Goal: Communication & Community: Answer question/provide support

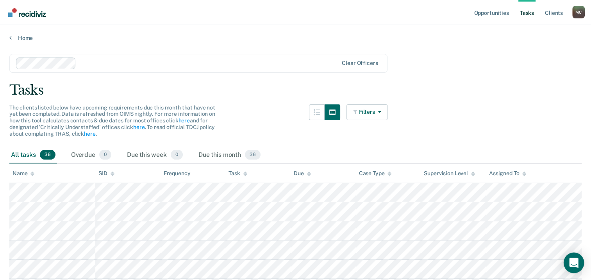
click at [574, 261] on icon "Open Intercom Messenger" at bounding box center [573, 262] width 9 height 10
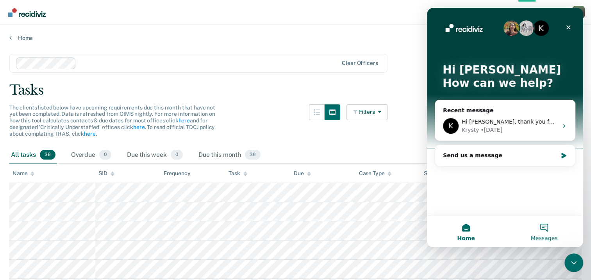
click at [557, 230] on button "Messages" at bounding box center [544, 231] width 78 height 31
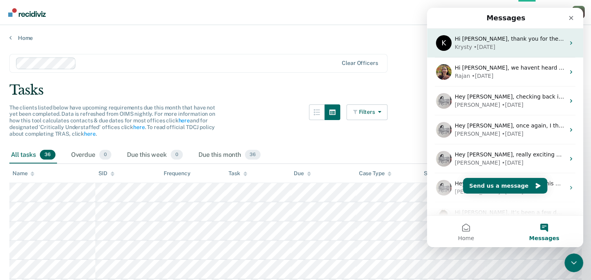
click at [505, 44] on div "Krysty • [DATE]" at bounding box center [510, 47] width 110 height 8
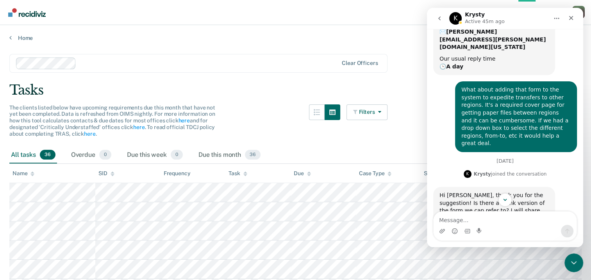
scroll to position [80, 0]
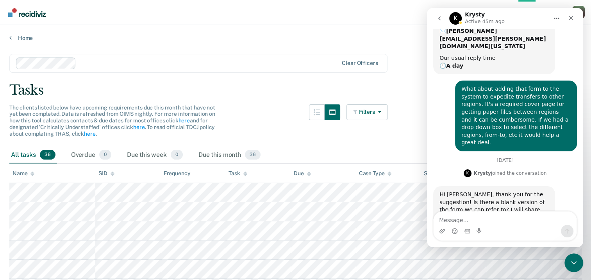
click at [458, 216] on textarea "Message…" at bounding box center [505, 217] width 143 height 13
type textarea "i"
type textarea "I did attach it already. Scroll up."
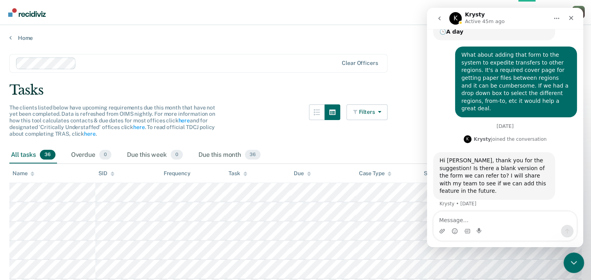
click at [569, 258] on icon "Close Intercom Messenger" at bounding box center [572, 261] width 9 height 9
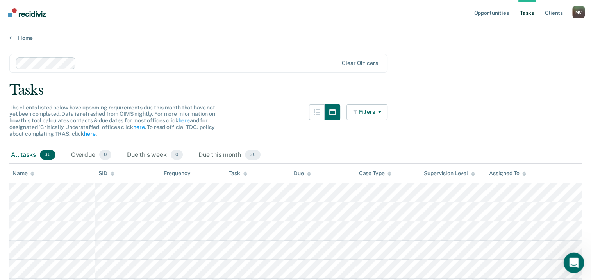
click at [573, 259] on icon "Open Intercom Messenger" at bounding box center [572, 261] width 13 height 13
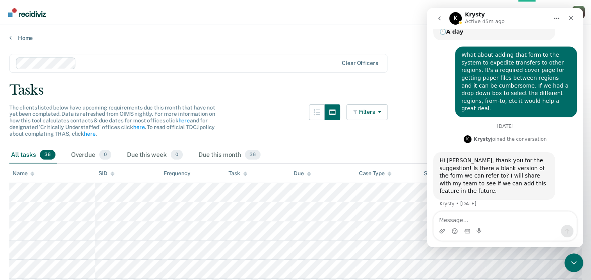
click at [442, 20] on icon "go back" at bounding box center [439, 18] width 6 height 6
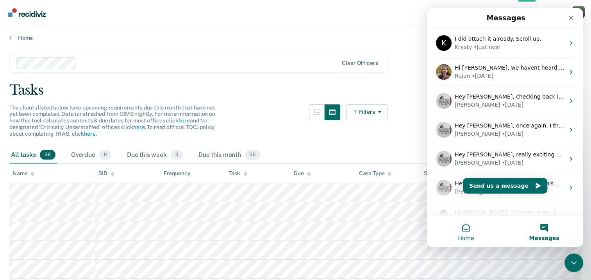
click at [464, 230] on button "Home" at bounding box center [466, 231] width 78 height 31
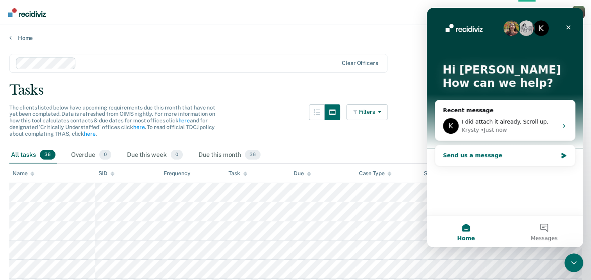
click at [518, 154] on div "Send us a message" at bounding box center [500, 155] width 114 height 8
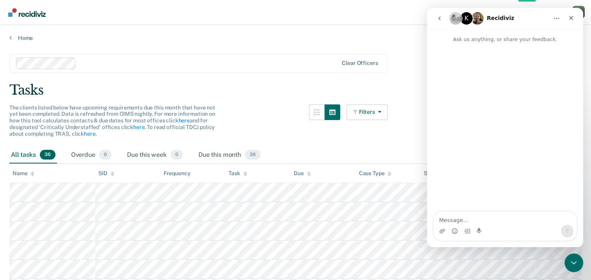
click at [470, 218] on textarea "Message…" at bounding box center [505, 217] width 143 height 13
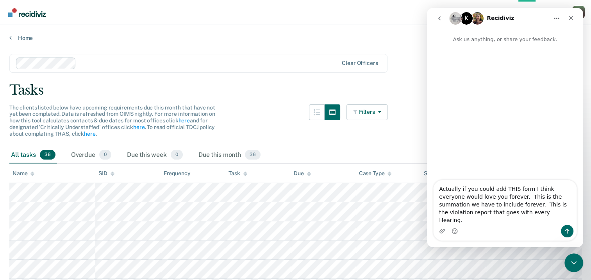
click at [241, 105] on div "The clients listed below have upcoming requirements due this month that have no…" at bounding box center [198, 125] width 378 height 42
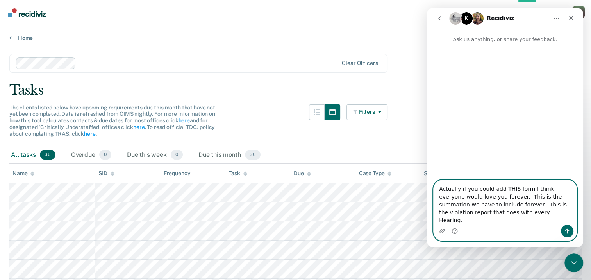
click at [495, 217] on textarea "Actually if you could add THIS form I think everyone would love you forever. Th…" at bounding box center [505, 202] width 143 height 45
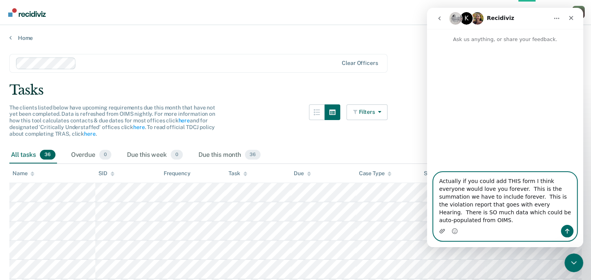
type textarea "Actually if you could add THIS form I think everyone would love you forever. Th…"
click at [444, 229] on icon "Upload attachment" at bounding box center [441, 231] width 5 height 4
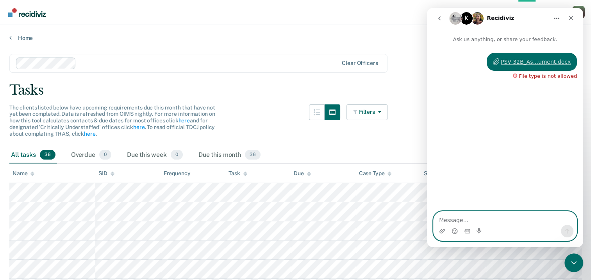
click at [457, 220] on textarea "Message…" at bounding box center [505, 217] width 143 height 13
click at [457, 215] on textarea "Message…" at bounding box center [505, 217] width 143 height 13
click at [451, 220] on textarea "Message…" at bounding box center [505, 217] width 143 height 13
click at [563, 218] on textarea "Sorry that was in Word format and isn't allowed." at bounding box center [505, 217] width 143 height 13
type textarea "Sorry that was in Word format and isn't allowed."
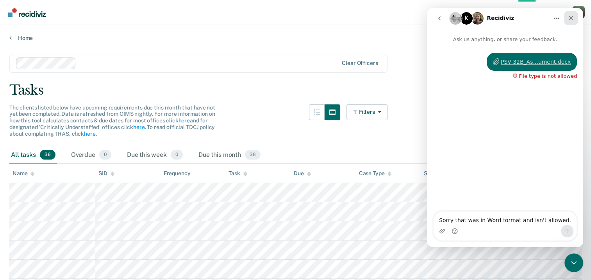
click at [570, 18] on icon "Close" at bounding box center [571, 18] width 6 height 6
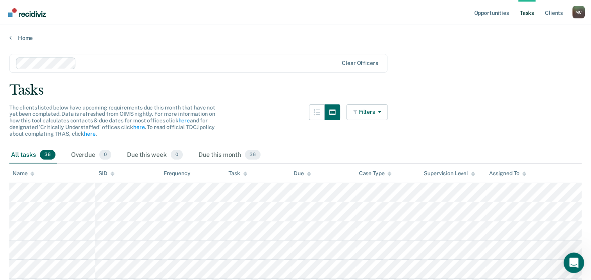
click at [577, 261] on icon "Open Intercom Messenger" at bounding box center [572, 261] width 13 height 13
click at [575, 263] on icon "Open Intercom Messenger" at bounding box center [573, 262] width 9 height 10
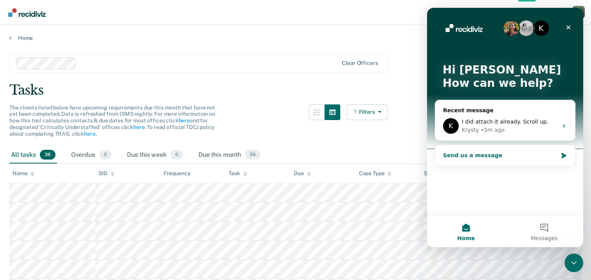
click at [495, 153] on div "Send us a message" at bounding box center [500, 155] width 114 height 8
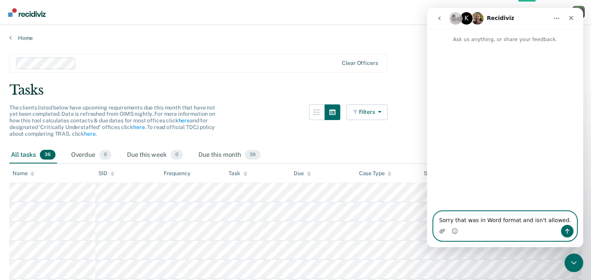
click at [441, 230] on icon "Upload attachment" at bounding box center [442, 231] width 6 height 6
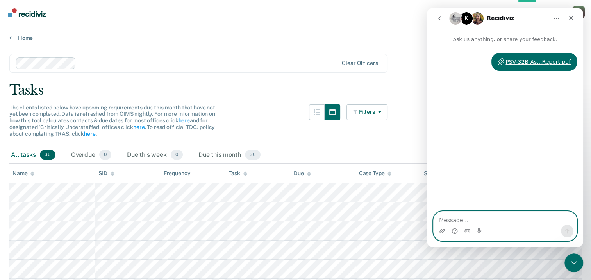
click at [470, 219] on textarea "Message…" at bounding box center [505, 217] width 143 height 13
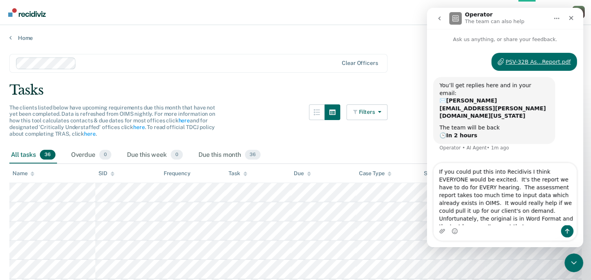
type textarea "If you could put this into Recidivis I think EVERYONE would be excited. It's th…"
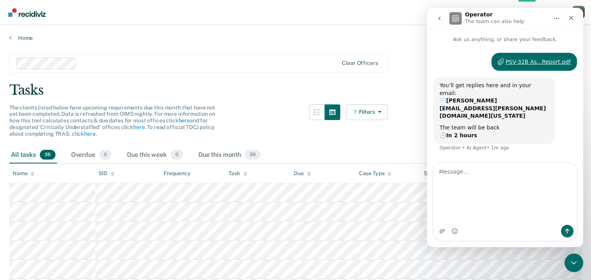
scroll to position [10, 0]
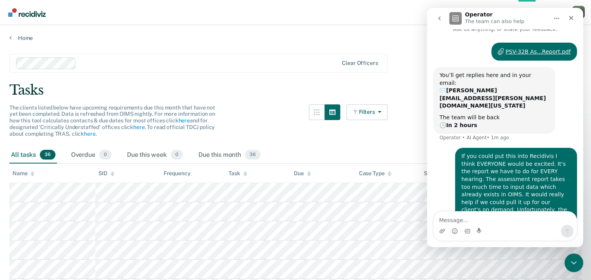
click at [263, 129] on div "The clients listed below have upcoming requirements due this month that have no…" at bounding box center [198, 125] width 378 height 42
click at [438, 17] on icon "go back" at bounding box center [439, 18] width 6 height 6
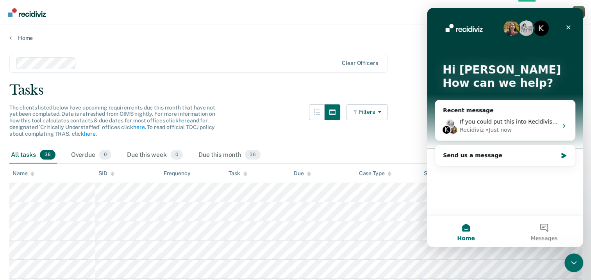
scroll to position [0, 0]
click at [208, 110] on span "The clients listed below have upcoming requirements due this month that have no…" at bounding box center [112, 120] width 206 height 32
click at [569, 26] on icon "Close" at bounding box center [568, 27] width 4 height 4
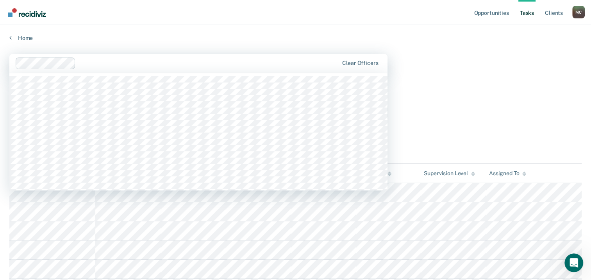
click at [242, 67] on div at bounding box center [208, 63] width 259 height 9
click at [192, 29] on div "Home" at bounding box center [295, 33] width 591 height 16
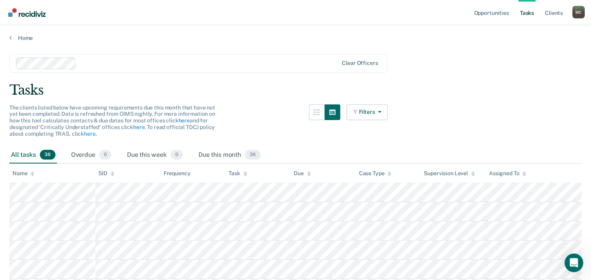
click at [18, 34] on div "Home" at bounding box center [295, 33] width 591 height 16
click at [23, 36] on link "Home" at bounding box center [295, 37] width 572 height 7
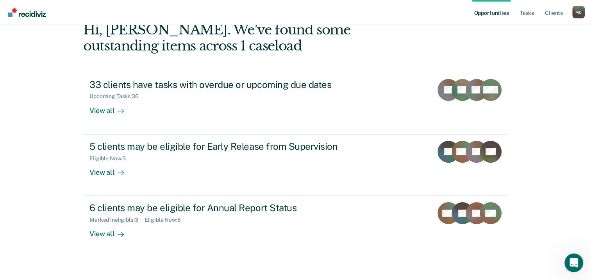
scroll to position [52, 0]
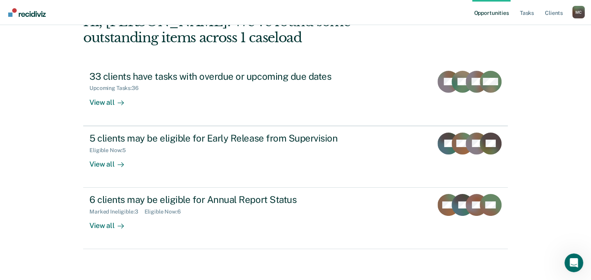
click at [14, 92] on div "Opportunities Tasks Client s Michael Charrier M C Profile How it works Log Out …" at bounding box center [295, 114] width 591 height 332
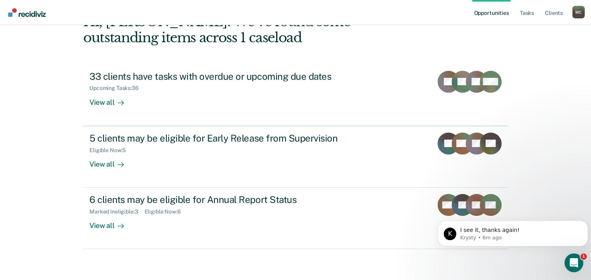
click at [28, 142] on div "Opportunities Tasks Client s Michael Charrier M C Profile How it works Log Out …" at bounding box center [295, 114] width 591 height 332
click at [567, 265] on div "Open Intercom Messenger" at bounding box center [573, 261] width 26 height 26
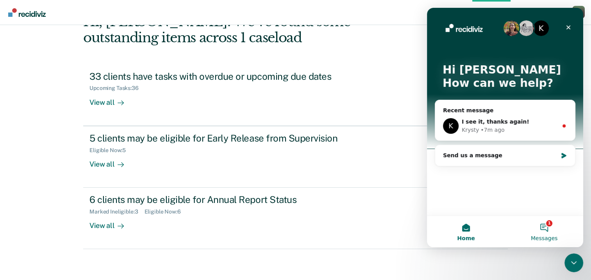
click at [545, 223] on button "1 Messages" at bounding box center [544, 231] width 78 height 31
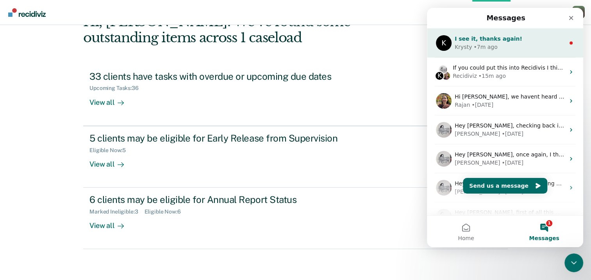
click at [497, 43] on div "Krysty • 7m ago" at bounding box center [510, 47] width 110 height 8
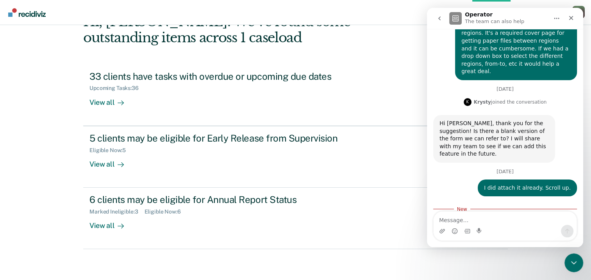
scroll to position [150, 0]
click at [32, 189] on div "Opportunities Tasks Client s Michael Charrier M C Profile How it works Log Out …" at bounding box center [295, 114] width 591 height 332
click at [575, 16] on div "Close" at bounding box center [571, 18] width 14 height 14
